Goal: Task Accomplishment & Management: Manage account settings

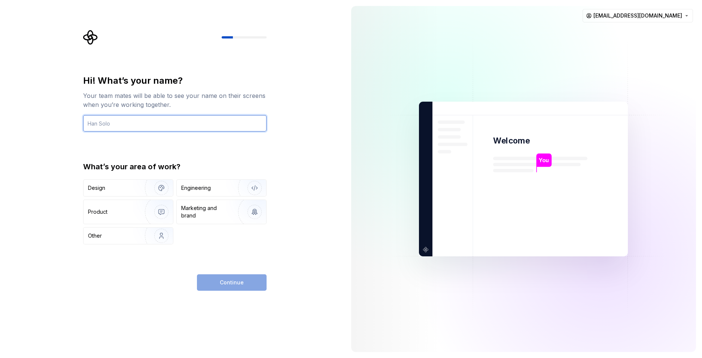
click at [147, 120] on input "text" at bounding box center [174, 123] width 183 height 16
type input "melizof"
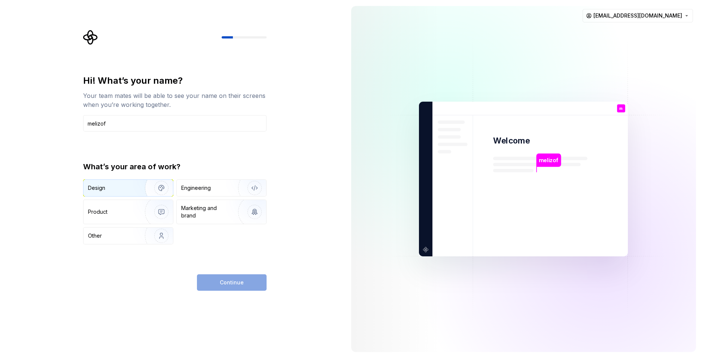
click at [95, 193] on div "Design" at bounding box center [127, 188] width 89 height 16
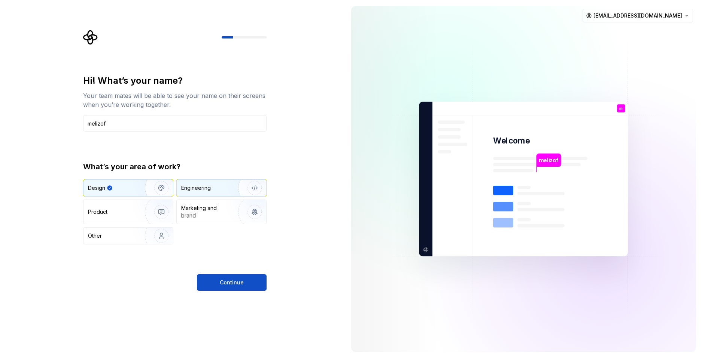
click at [217, 190] on div "Engineering" at bounding box center [210, 187] width 59 height 7
click at [127, 185] on div "Design" at bounding box center [111, 187] width 47 height 7
click at [226, 189] on img "button" at bounding box center [250, 188] width 48 height 50
click at [128, 183] on div "Design" at bounding box center [127, 188] width 89 height 16
click at [244, 281] on button "Continue" at bounding box center [232, 283] width 70 height 16
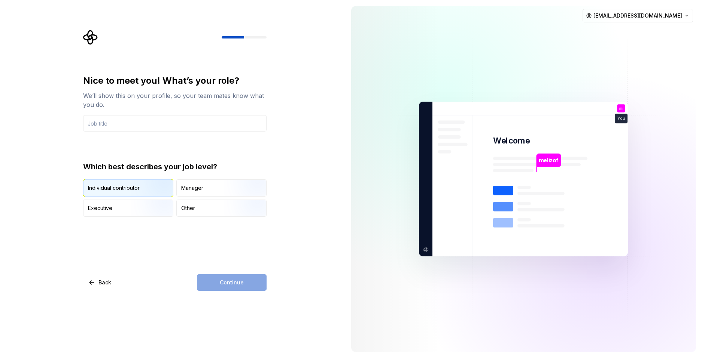
click at [150, 188] on img "button" at bounding box center [155, 197] width 48 height 50
click at [106, 129] on input "text" at bounding box center [174, 123] width 183 height 16
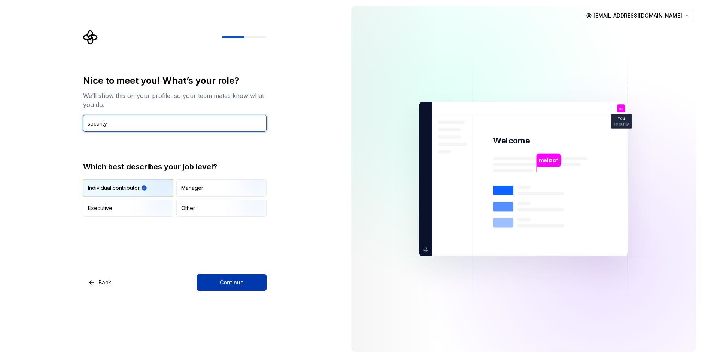
type input "security"
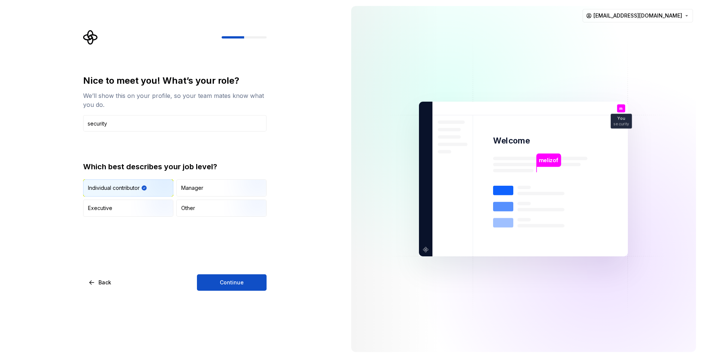
click at [232, 283] on span "Continue" at bounding box center [232, 282] width 24 height 7
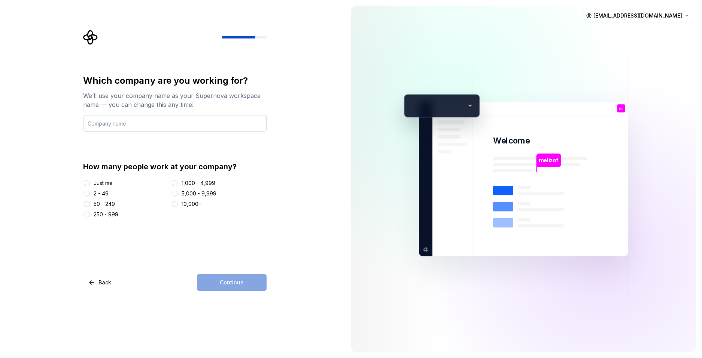
click at [151, 131] on input "text" at bounding box center [174, 123] width 183 height 16
type input "2sp for industrial protection"
click at [104, 181] on div "Just me" at bounding box center [103, 183] width 19 height 7
click at [90, 181] on button "Just me" at bounding box center [87, 183] width 6 height 6
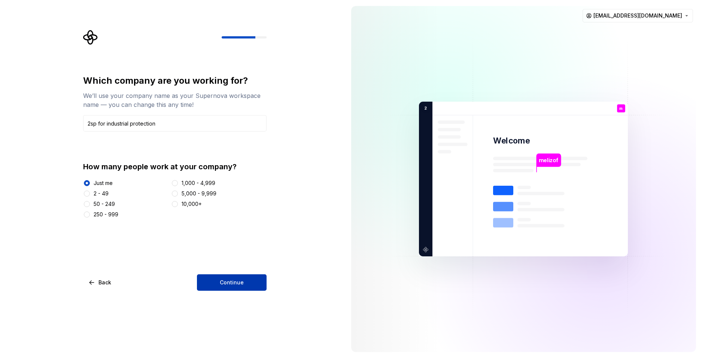
click at [248, 283] on button "Continue" at bounding box center [232, 283] width 70 height 16
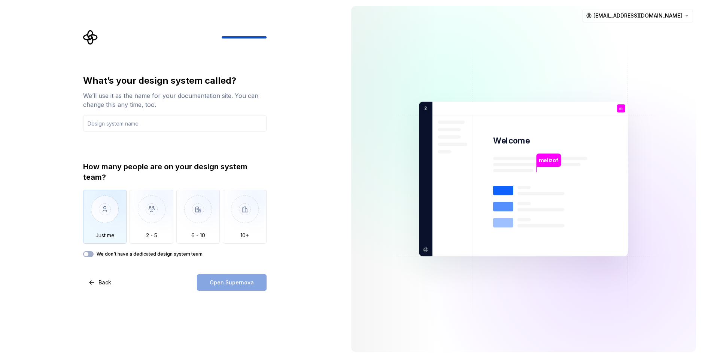
click at [100, 209] on img "button" at bounding box center [105, 215] width 44 height 50
click at [165, 128] on input "text" at bounding box center [174, 123] width 183 height 16
click at [169, 130] on input "text" at bounding box center [174, 123] width 183 height 16
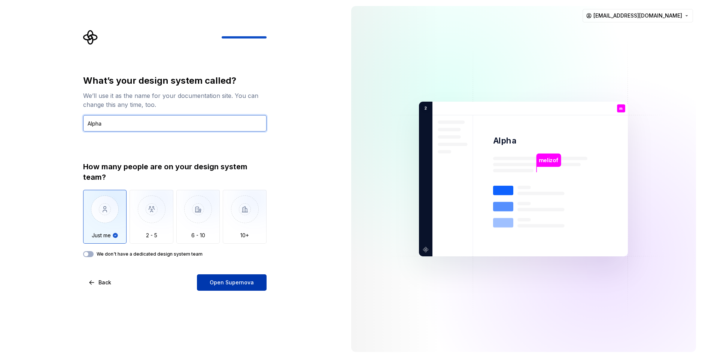
type input "Alpha"
click at [242, 285] on span "Open Supernova" at bounding box center [232, 282] width 44 height 7
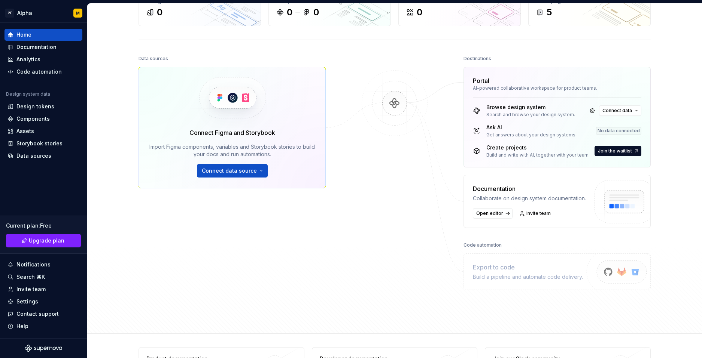
scroll to position [92, 0]
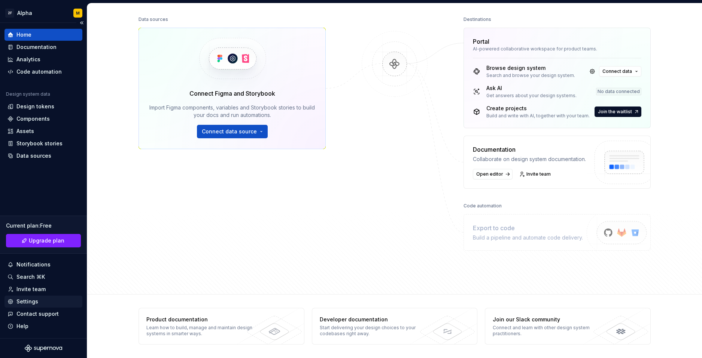
click at [36, 302] on div "Settings" at bounding box center [27, 301] width 22 height 7
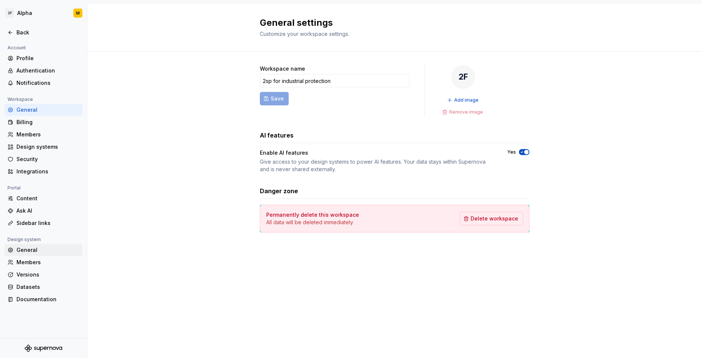
click at [35, 247] on div "General" at bounding box center [47, 250] width 63 height 7
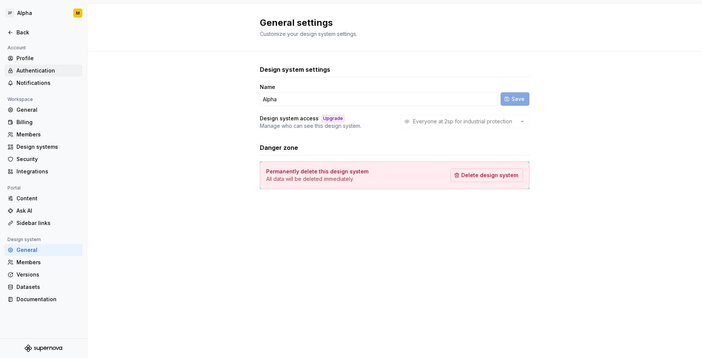
click at [37, 69] on div "Authentication" at bounding box center [47, 70] width 63 height 7
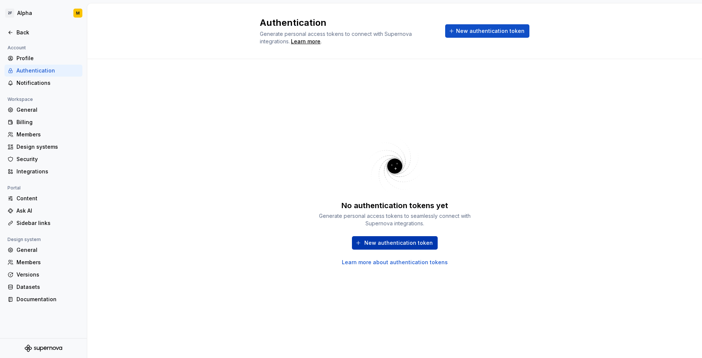
click at [376, 236] on div "New authentication token Learn more about authentication tokens" at bounding box center [394, 251] width 157 height 30
click at [422, 247] on span "New authentication token" at bounding box center [398, 242] width 68 height 7
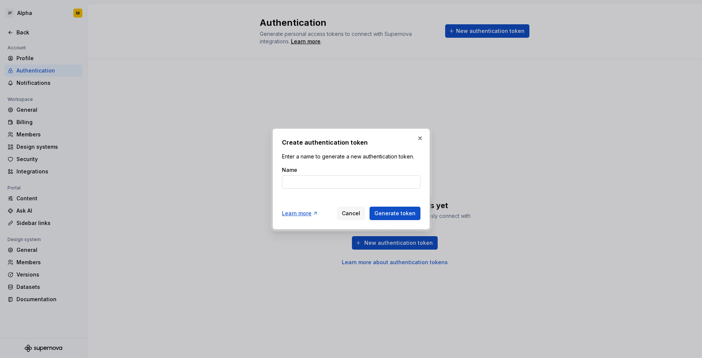
click at [345, 187] on input "Name" at bounding box center [351, 181] width 138 height 13
type input "melizof"
click at [404, 211] on span "Generate token" at bounding box center [394, 213] width 41 height 7
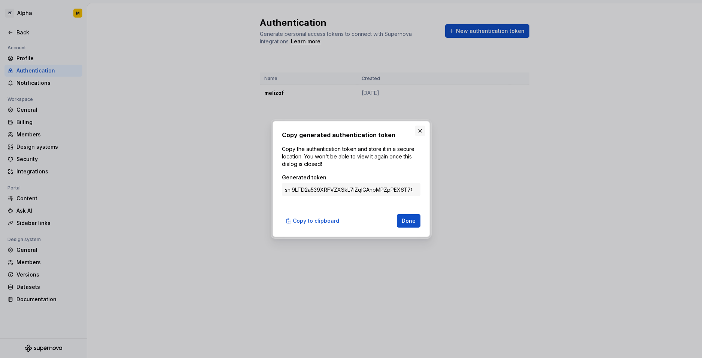
click at [420, 127] on button "button" at bounding box center [420, 131] width 10 height 10
